Goal: Navigation & Orientation: Find specific page/section

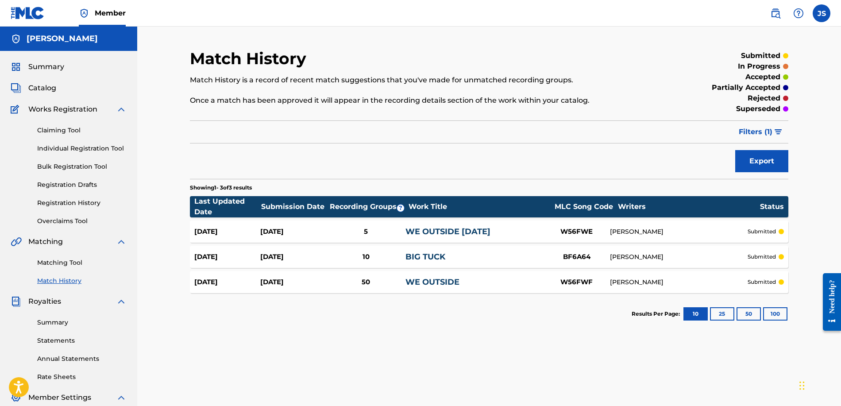
click at [54, 68] on span "Summary" at bounding box center [46, 67] width 36 height 11
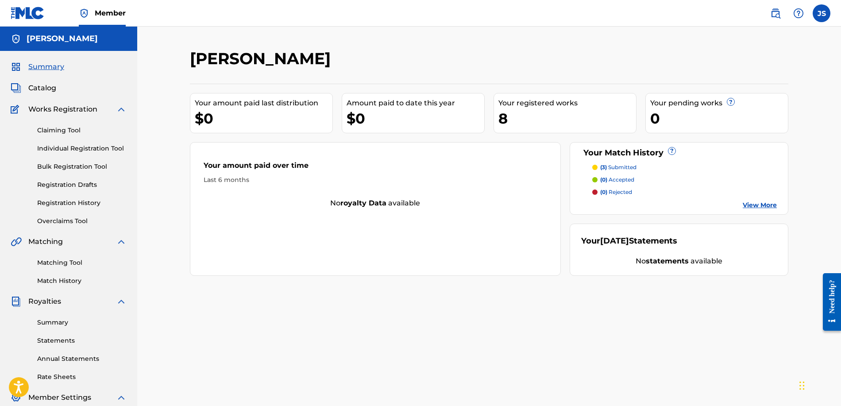
click at [81, 261] on link "Matching Tool" at bounding box center [81, 262] width 89 height 9
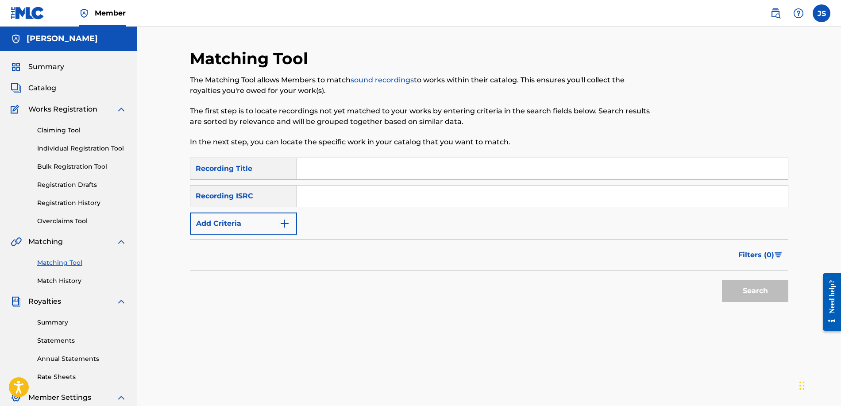
click at [59, 277] on link "Match History" at bounding box center [81, 280] width 89 height 9
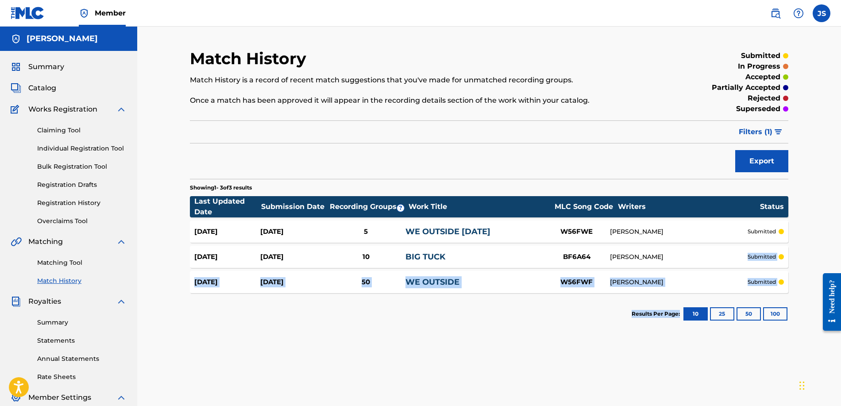
drag, startPoint x: 639, startPoint y: 289, endPoint x: 668, endPoint y: 202, distance: 92.2
click at [623, 323] on div "Showing 1 - 3 of 3 results Last Updated Date Submission Date Recording Groups ?…" at bounding box center [489, 257] width 598 height 156
click at [46, 88] on span "Catalog" at bounding box center [42, 88] width 28 height 11
